Goal: Transaction & Acquisition: Purchase product/service

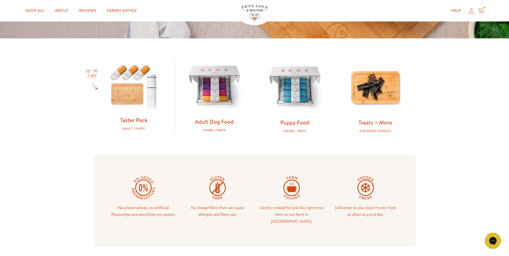
click at [216, 93] on img at bounding box center [214, 86] width 63 height 63
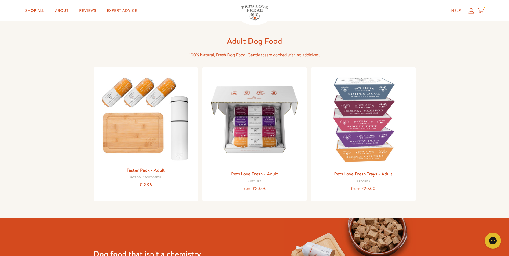
scroll to position [27, 0]
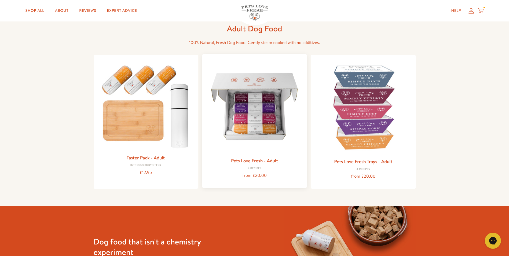
click at [267, 121] on img at bounding box center [255, 106] width 96 height 96
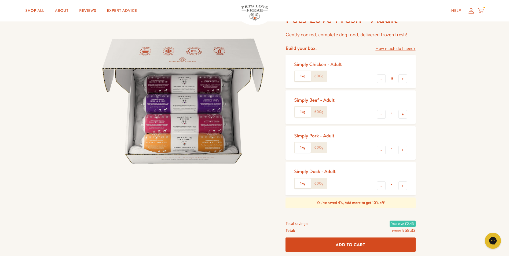
scroll to position [54, 0]
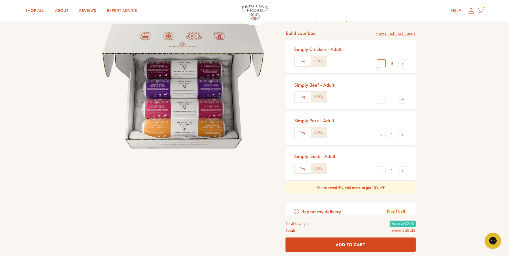
click at [382, 66] on button "-" at bounding box center [381, 63] width 9 height 9
click at [381, 65] on button "-" at bounding box center [381, 63] width 9 height 9
type input "1"
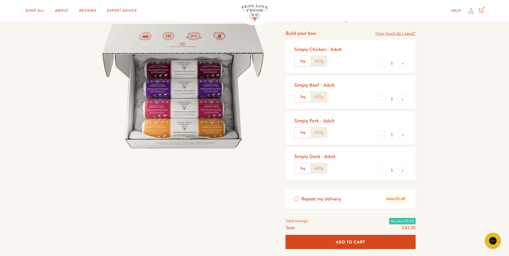
click at [322, 64] on label "600g" at bounding box center [319, 61] width 16 height 10
click at [0, 0] on input "600g" at bounding box center [0, 0] width 0 height 0
click at [303, 64] on label "1kg" at bounding box center [302, 61] width 16 height 10
click at [0, 0] on input "1kg" at bounding box center [0, 0] width 0 height 0
click at [403, 99] on button "+" at bounding box center [402, 99] width 9 height 9
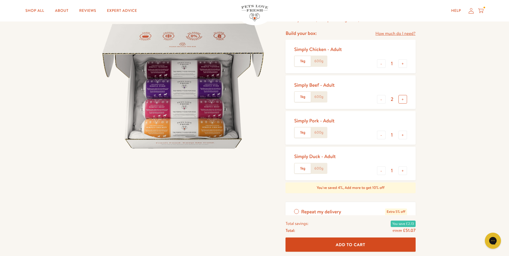
click at [403, 99] on button "+" at bounding box center [402, 99] width 9 height 9
type input "3"
click at [380, 134] on button "-" at bounding box center [381, 135] width 9 height 9
type input "0"
click at [377, 171] on button "-" at bounding box center [381, 170] width 9 height 9
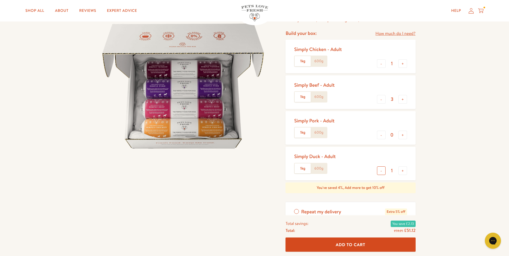
type input "0"
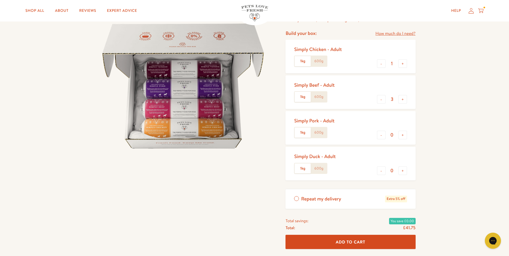
click at [300, 96] on label "1kg" at bounding box center [302, 97] width 16 height 10
click at [0, 0] on input "1kg" at bounding box center [0, 0] width 0 height 0
click at [319, 98] on label "600g" at bounding box center [319, 97] width 16 height 10
click at [0, 0] on input "600g" at bounding box center [0, 0] width 0 height 0
click at [302, 97] on label "1kg" at bounding box center [302, 97] width 16 height 10
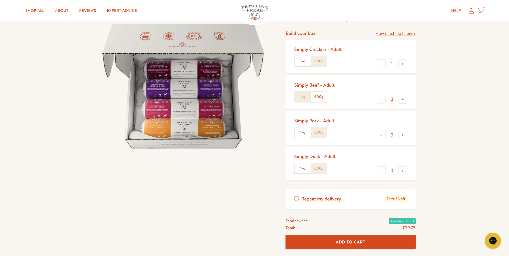
click at [0, 0] on input "1kg" at bounding box center [0, 0] width 0 height 0
click at [403, 100] on button "+" at bounding box center [402, 99] width 9 height 9
type input "4"
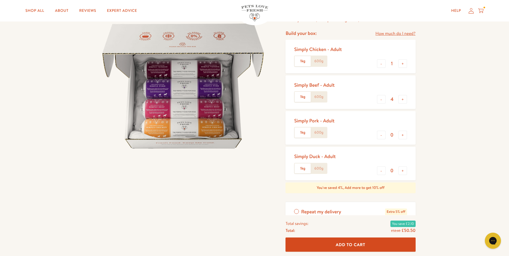
scroll to position [27, 0]
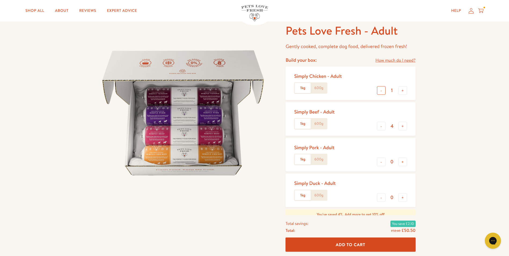
click at [381, 91] on button "-" at bounding box center [381, 90] width 9 height 9
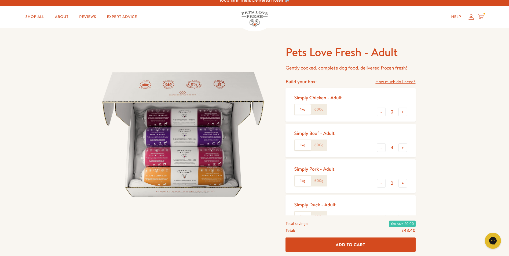
scroll to position [0, 0]
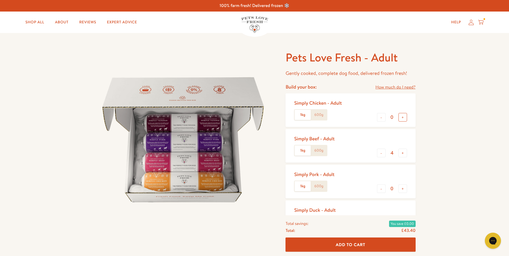
click at [404, 119] on button "+" at bounding box center [402, 117] width 9 height 9
type input "2"
click at [302, 116] on label "1kg" at bounding box center [302, 115] width 16 height 10
click at [0, 0] on input "1kg" at bounding box center [0, 0] width 0 height 0
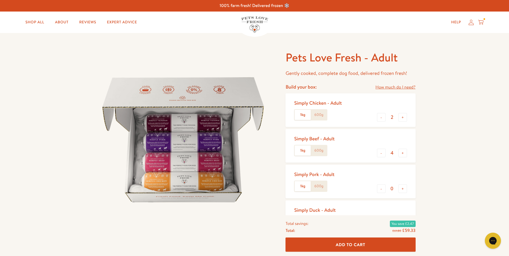
click at [323, 113] on label "600g" at bounding box center [319, 115] width 16 height 10
click at [0, 0] on input "600g" at bounding box center [0, 0] width 0 height 0
click at [317, 151] on label "600g" at bounding box center [319, 150] width 16 height 10
click at [0, 0] on input "600g" at bounding box center [0, 0] width 0 height 0
click at [301, 150] on label "1kg" at bounding box center [302, 150] width 16 height 10
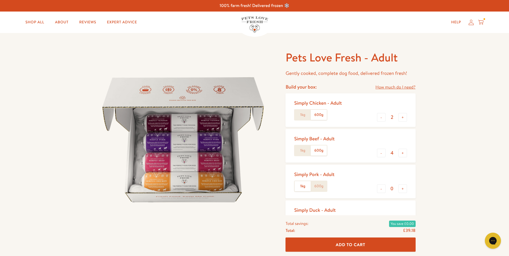
click at [0, 0] on input "1kg" at bounding box center [0, 0] width 0 height 0
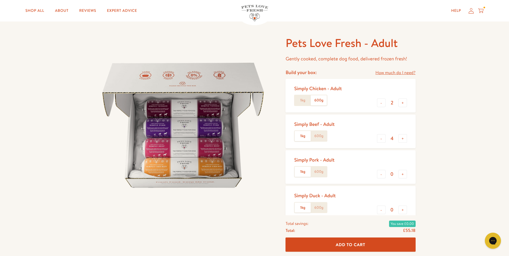
scroll to position [27, 0]
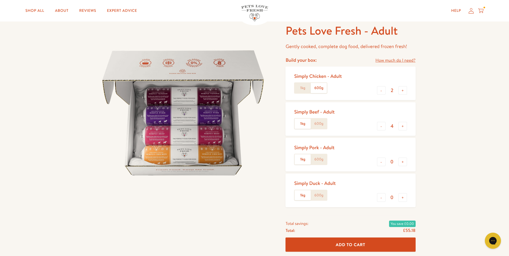
click at [352, 242] on span "Add To Cart" at bounding box center [351, 245] width 30 height 6
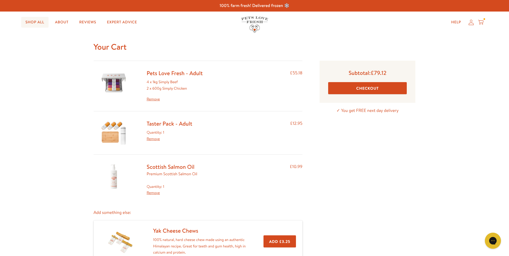
click at [37, 23] on link "Shop All" at bounding box center [34, 22] width 27 height 11
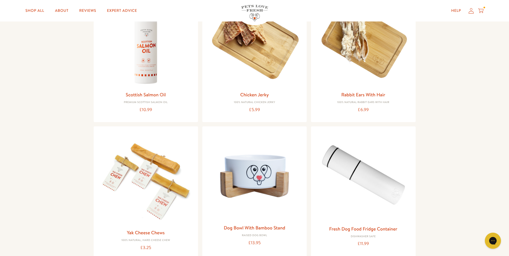
scroll to position [429, 0]
